Goal: Task Accomplishment & Management: Manage account settings

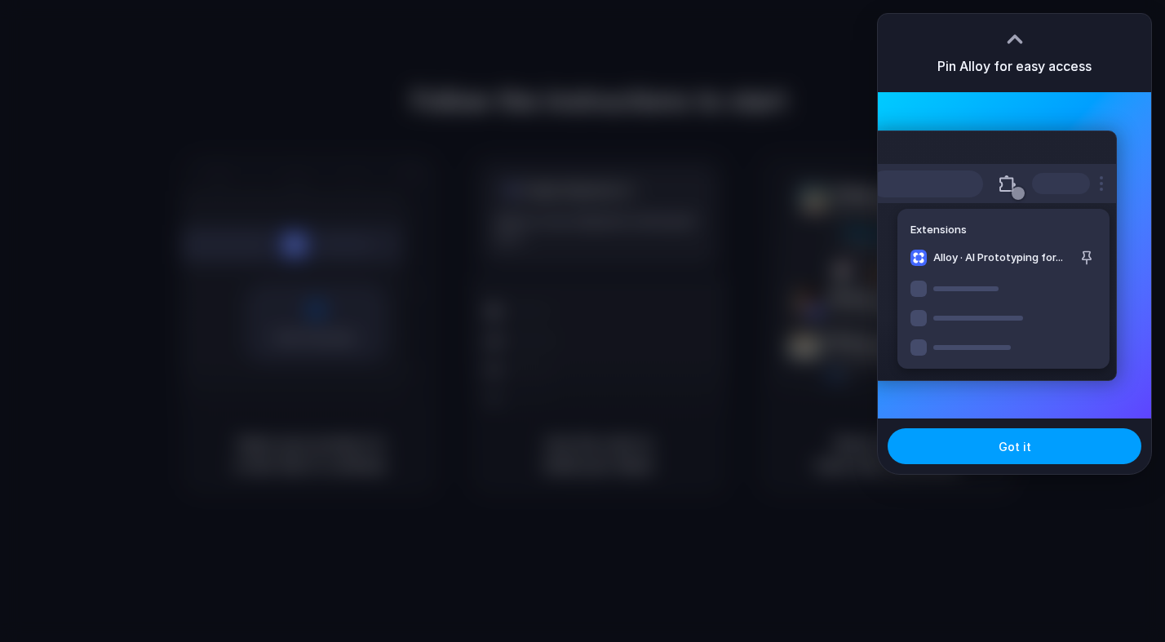
click at [955, 464] on div "Got it" at bounding box center [1013, 445] width 273 height 55
click at [955, 453] on button "Got it" at bounding box center [1014, 446] width 254 height 36
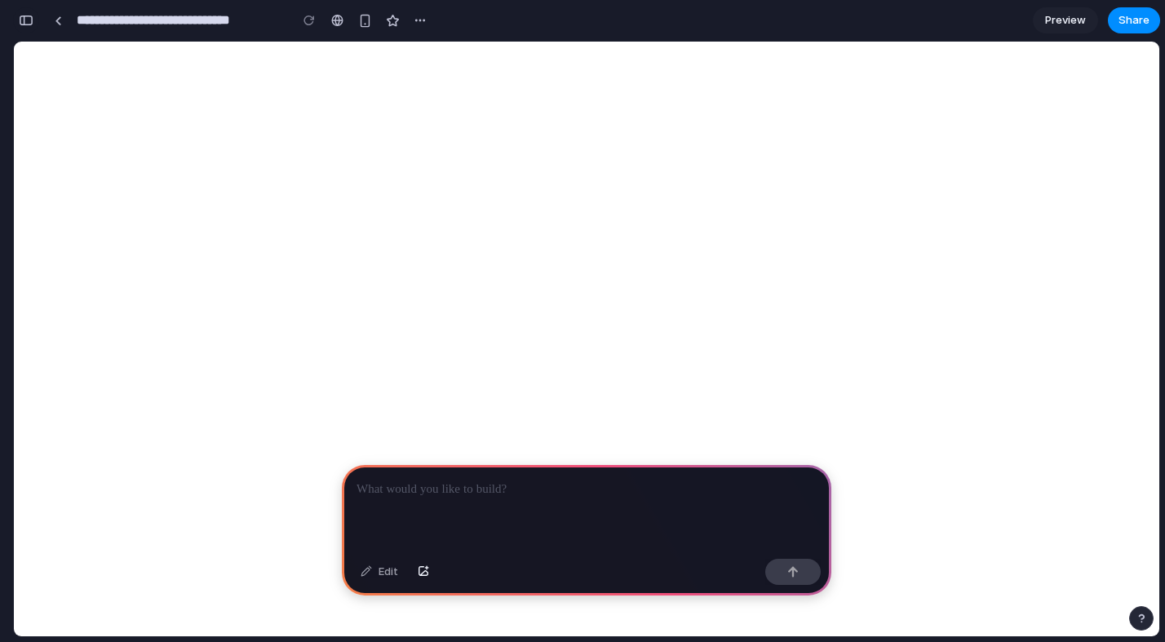
click at [23, 15] on div "button" at bounding box center [26, 20] width 15 height 11
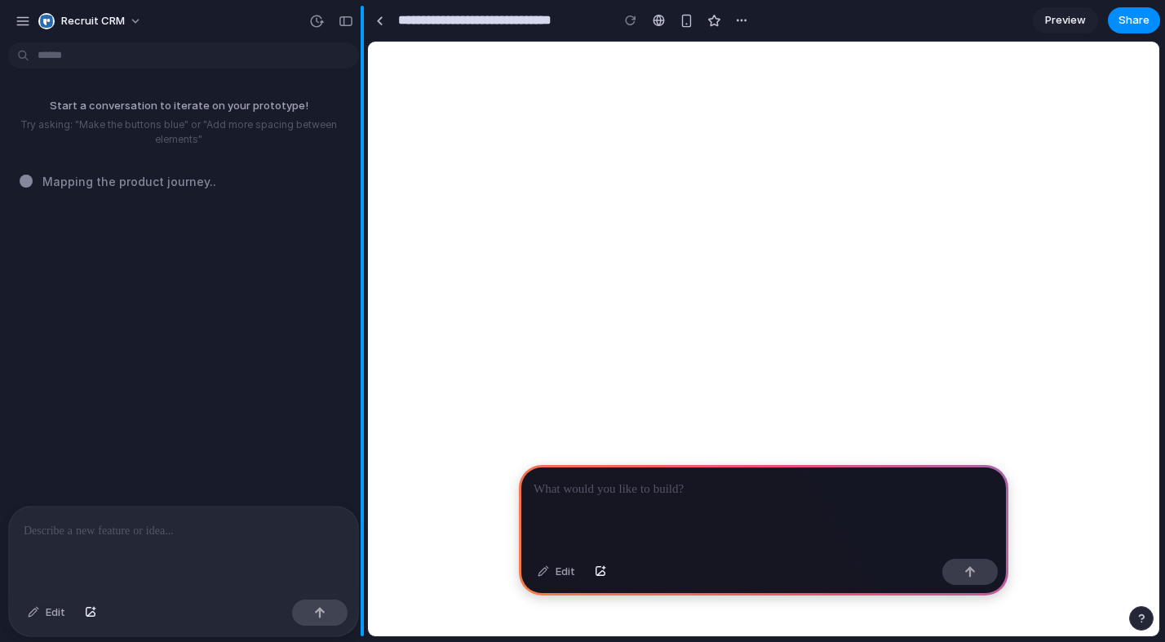
click at [24, 15] on div "button" at bounding box center [22, 21] width 15 height 15
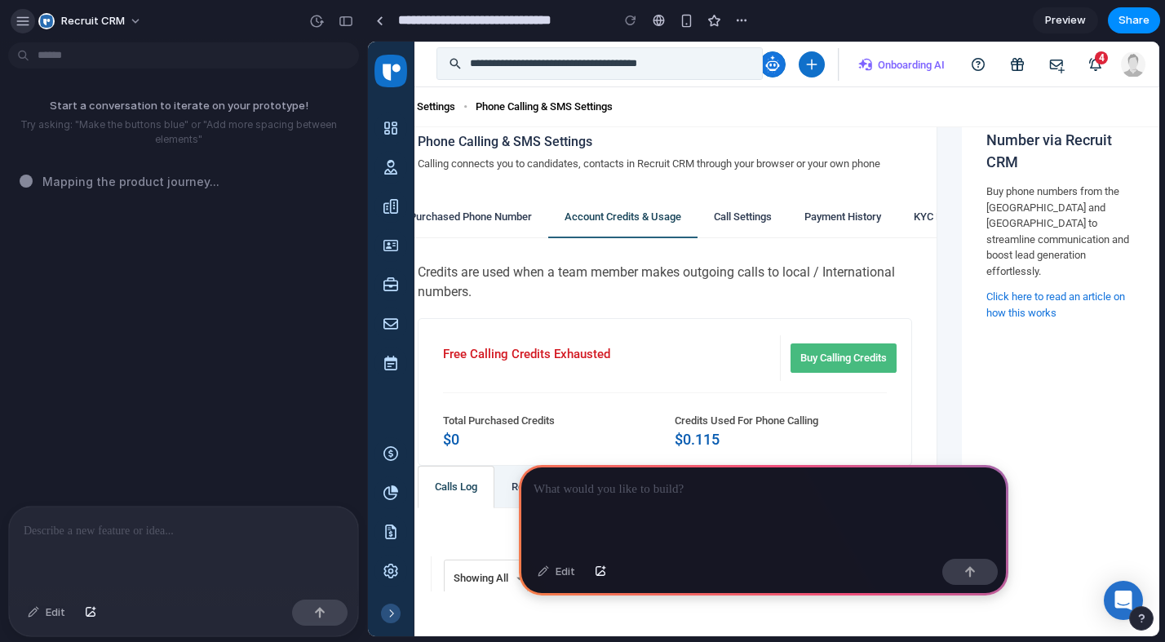
click at [18, 28] on button "button" at bounding box center [23, 21] width 24 height 24
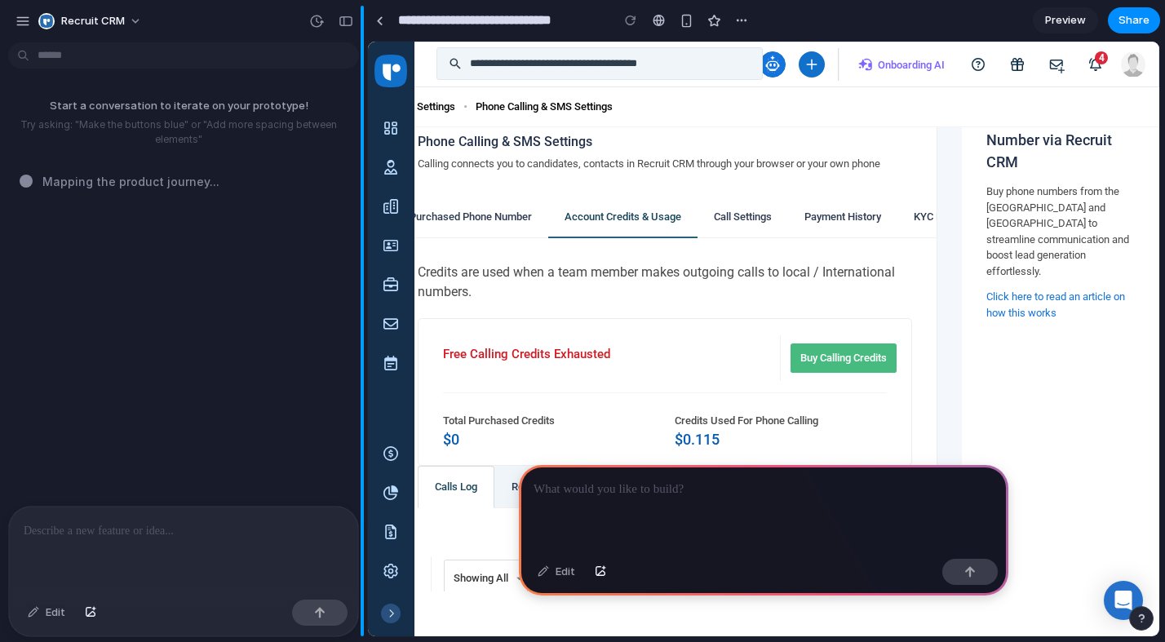
click at [356, 19] on button "button" at bounding box center [346, 21] width 26 height 26
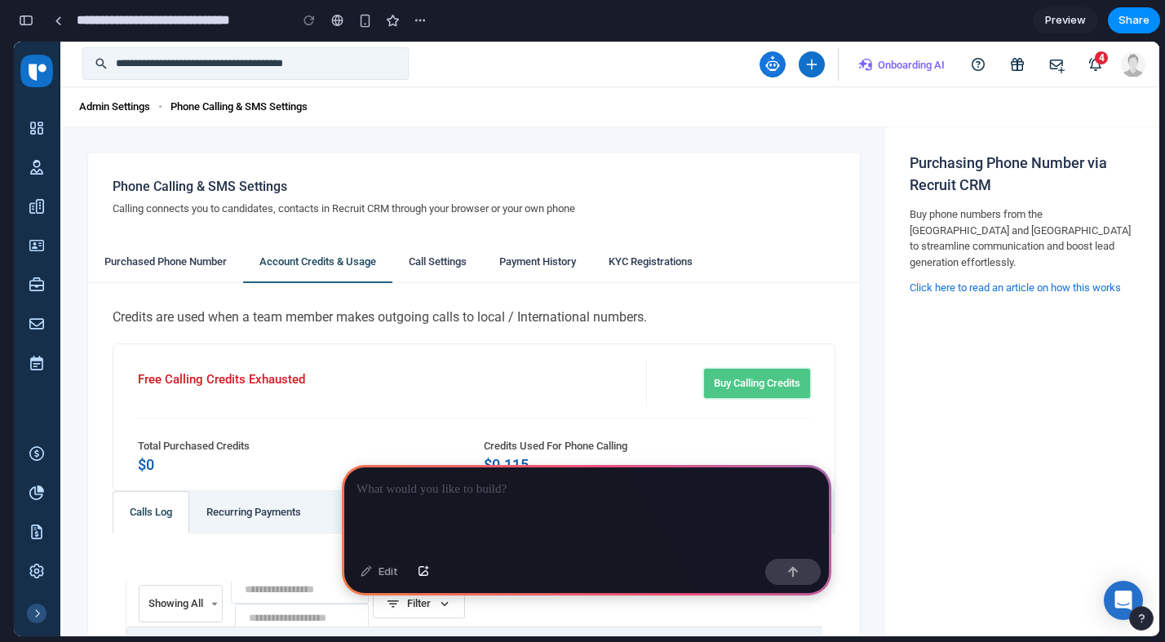
click at [729, 383] on link "Buy Calling Credits" at bounding box center [757, 383] width 106 height 29
click at [890, 66] on span "Onboarding AI" at bounding box center [910, 65] width 67 height 12
click at [798, 69] on button "Global" at bounding box center [811, 64] width 26 height 26
drag, startPoint x: 769, startPoint y: 64, endPoint x: 713, endPoint y: 60, distance: 56.5
click at [769, 64] on icon "Global" at bounding box center [772, 64] width 26 height 26
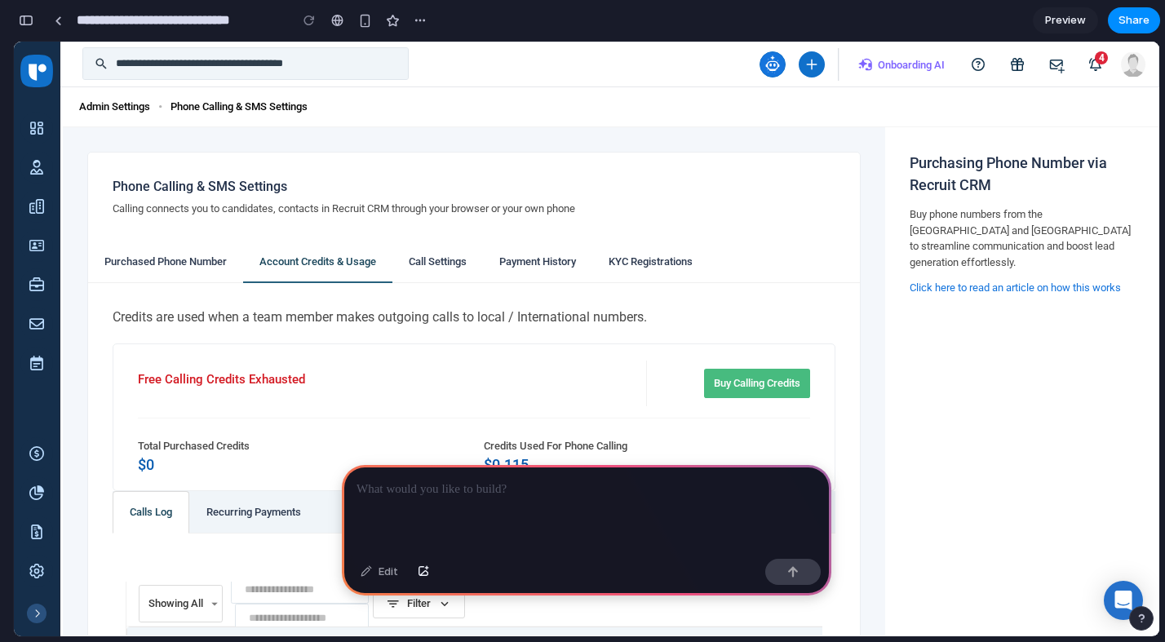
click at [408, 494] on div at bounding box center [586, 508] width 489 height 87
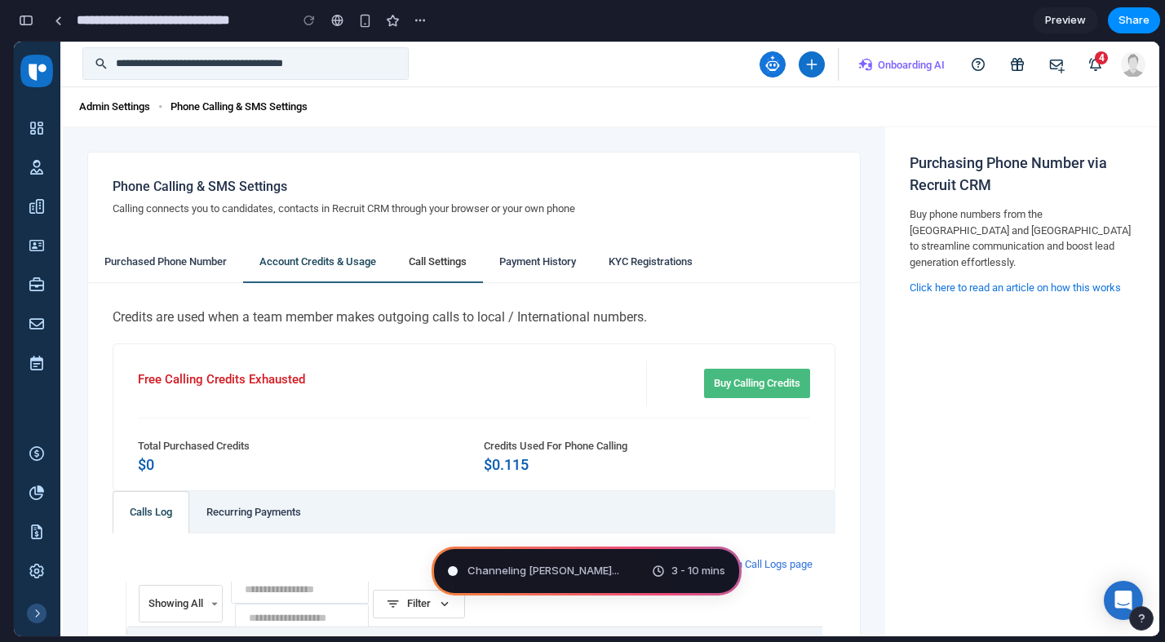
click at [462, 260] on link "Call Settings" at bounding box center [437, 262] width 91 height 42
click at [214, 252] on link "Purchased Phone Number" at bounding box center [165, 262] width 155 height 42
click at [1116, 590] on icon "Open Intercom Messenger" at bounding box center [1122, 600] width 19 height 21
click at [1136, 617] on div "button" at bounding box center [1140, 617] width 11 height 11
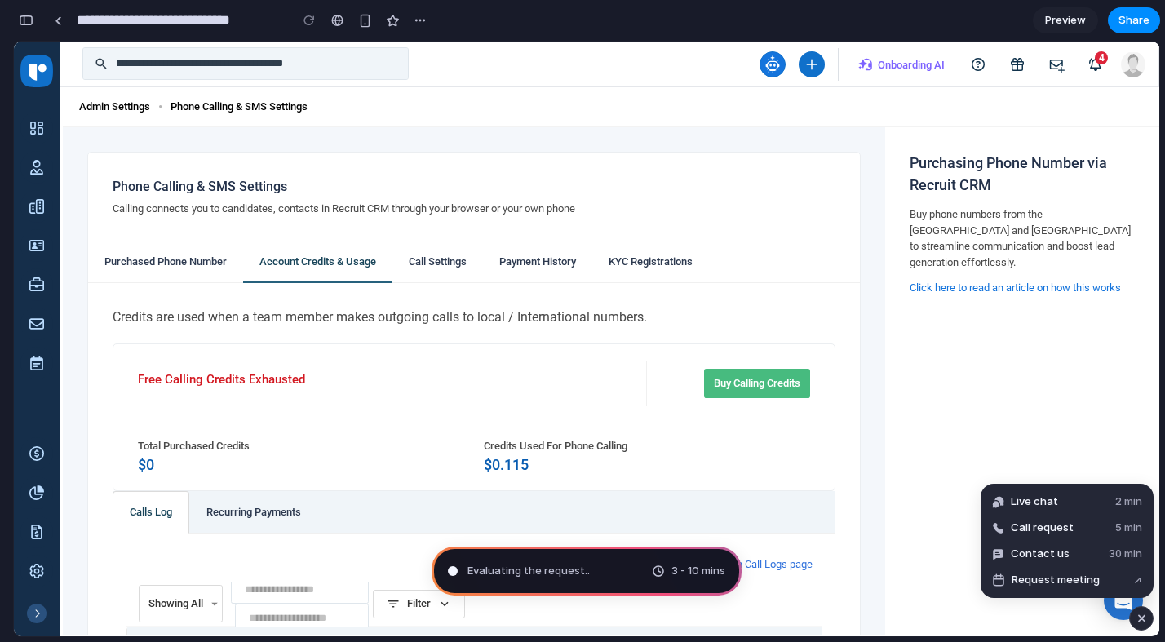
click at [1138, 617] on div "button" at bounding box center [1141, 618] width 14 height 20
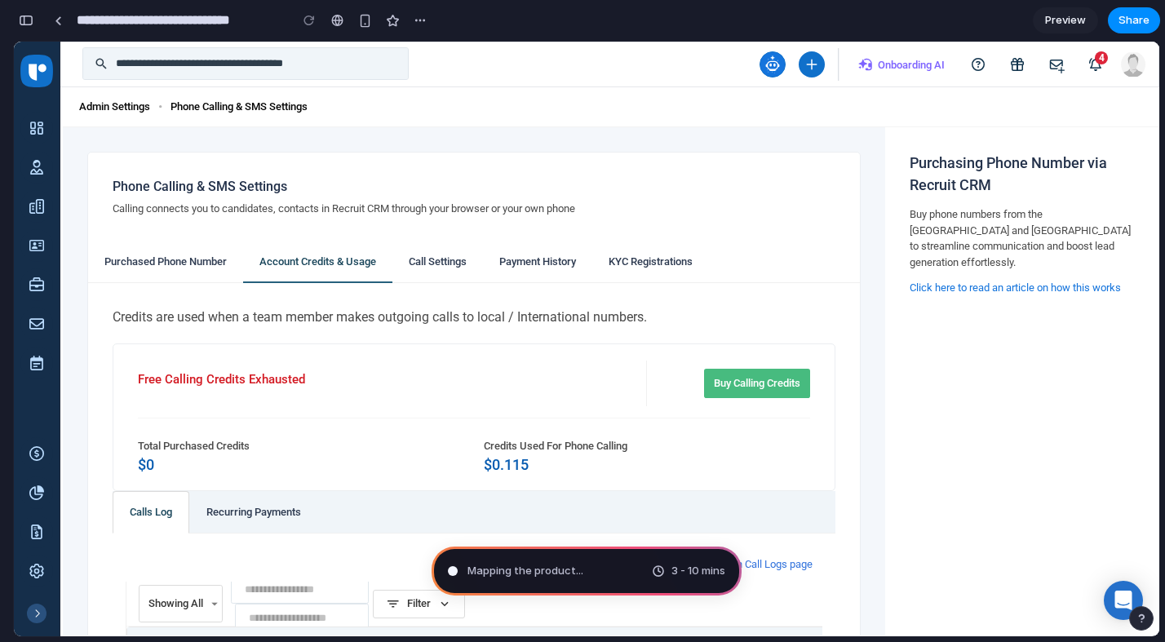
type input "**********"
